Goal: Information Seeking & Learning: Learn about a topic

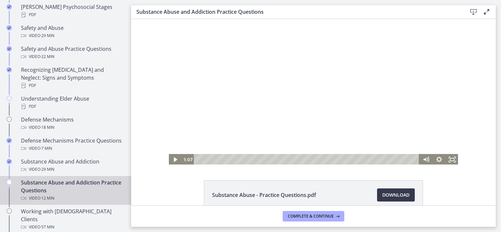
scroll to position [297, 0]
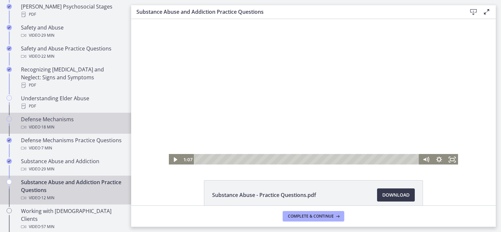
click at [26, 115] on div "Defense Mechanisms Video · 18 min" at bounding box center [72, 123] width 102 height 16
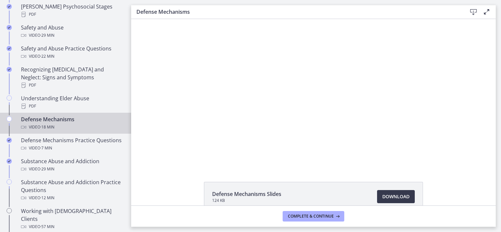
click at [459, 213] on footer "Complete & continue" at bounding box center [313, 215] width 364 height 21
click at [304, 105] on div at bounding box center [313, 93] width 263 height 148
click at [294, 90] on div at bounding box center [313, 93] width 263 height 148
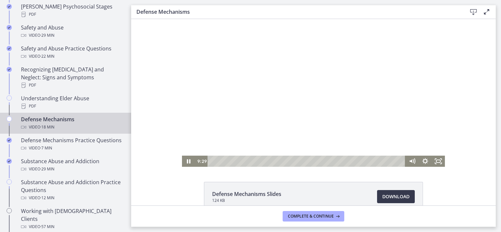
click at [319, 94] on div at bounding box center [313, 93] width 263 height 148
click at [308, 87] on div at bounding box center [313, 93] width 263 height 148
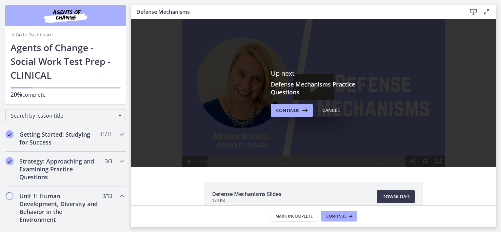
click at [21, 33] on link "Go to Dashboard" at bounding box center [31, 34] width 42 height 7
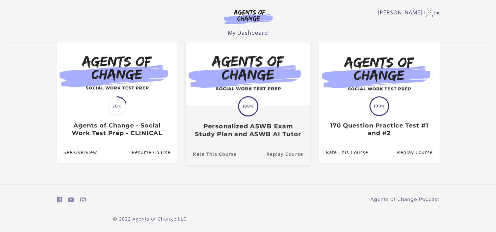
click at [208, 128] on h3 "Personalized ASWB Exam Study Plan and ASWB AI Tutor" at bounding box center [248, 130] width 110 height 15
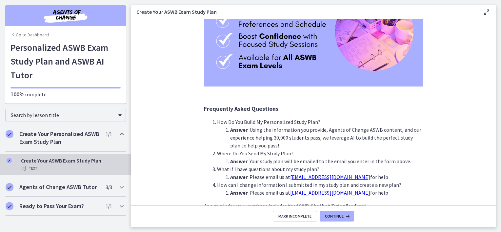
scroll to position [157, 0]
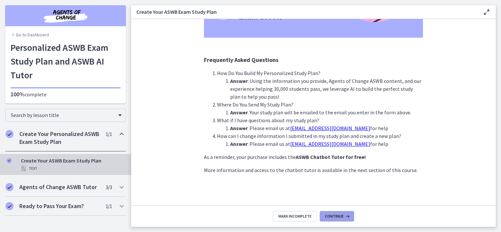
click at [338, 216] on span "Continue" at bounding box center [334, 216] width 19 height 5
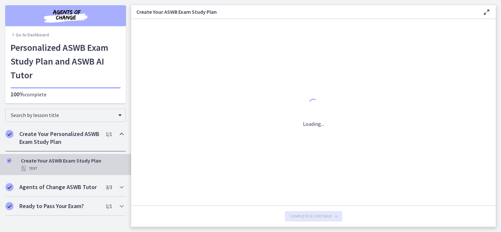
scroll to position [0, 0]
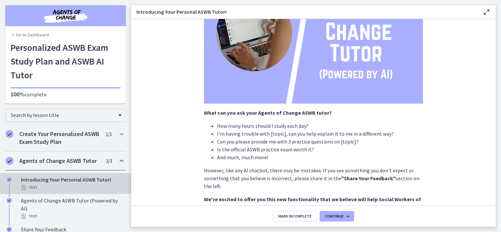
scroll to position [116, 0]
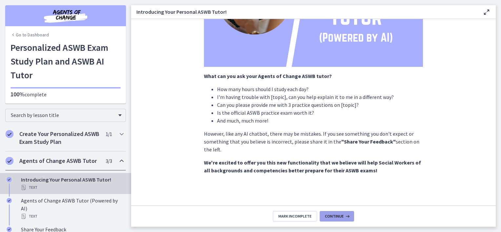
click at [340, 216] on span "Continue" at bounding box center [334, 216] width 19 height 5
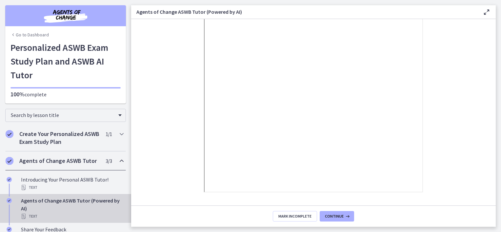
scroll to position [123, 0]
click at [161, 84] on section "Use your ASWB tutor just like you would a real tutor, a sk it questions about c…" at bounding box center [313, 112] width 364 height 186
click at [163, 113] on section "Use your ASWB tutor just like you would a real tutor, a sk it questions about c…" at bounding box center [313, 112] width 364 height 186
